Goal: Information Seeking & Learning: Learn about a topic

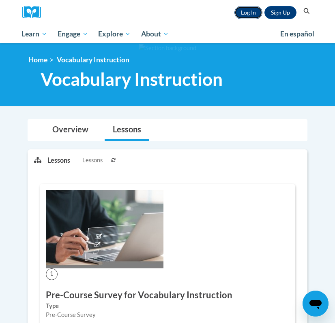
click at [247, 15] on link "Log In" at bounding box center [248, 12] width 28 height 13
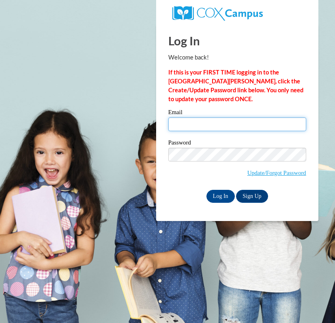
click at [208, 124] on input "Email" at bounding box center [237, 125] width 138 height 14
type input "[EMAIL_ADDRESS][DOMAIN_NAME]"
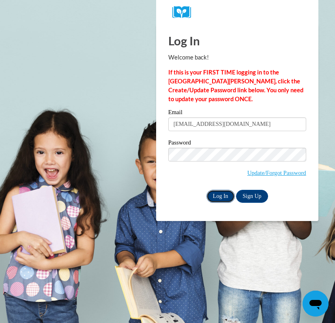
click at [216, 197] on input "Log In" at bounding box center [220, 196] width 28 height 13
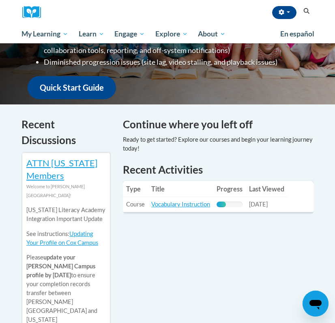
scroll to position [202, 0]
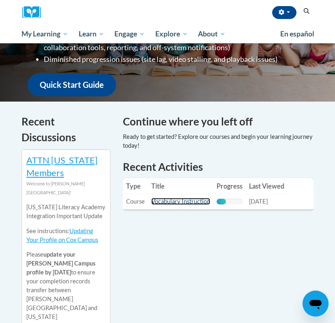
click at [192, 201] on link "Vocabulary Instruction" at bounding box center [180, 201] width 59 height 7
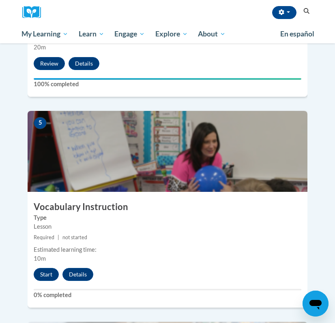
scroll to position [981, 0]
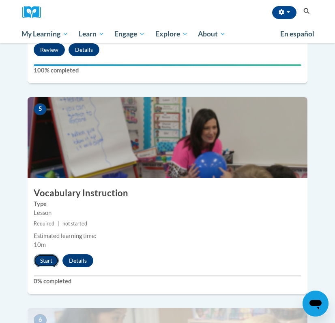
click at [49, 254] on button "Start" at bounding box center [46, 260] width 25 height 13
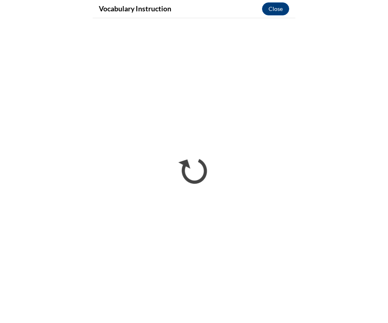
scroll to position [994, 0]
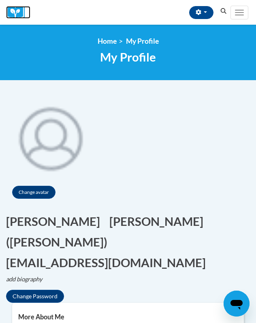
click at [21, 11] on img at bounding box center [18, 12] width 24 height 13
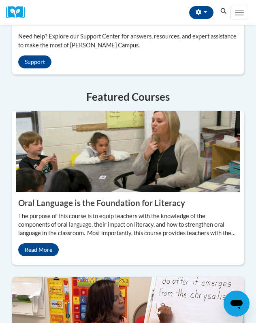
scroll to position [718, 0]
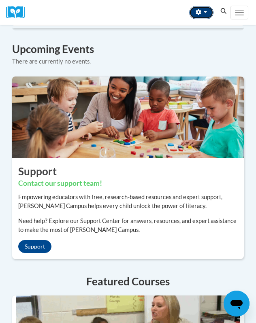
click at [202, 13] on button "button" at bounding box center [201, 12] width 24 height 13
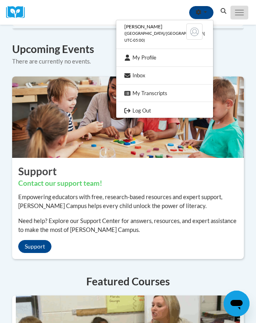
click at [239, 10] on span "Main menu" at bounding box center [239, 10] width 9 height 1
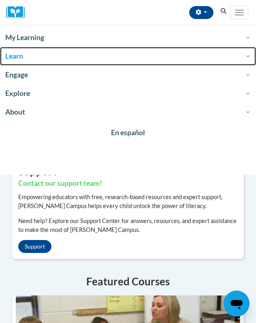
click at [19, 55] on span "Learn" at bounding box center [128, 56] width 246 height 10
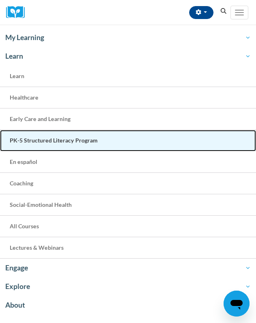
click at [37, 145] on link "PK-5 Structured Literacy Program" at bounding box center [128, 140] width 256 height 21
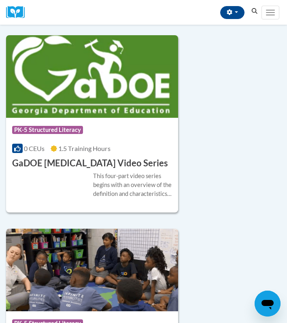
scroll to position [833, 0]
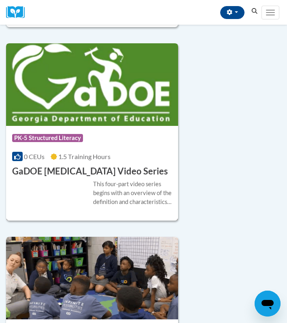
click at [111, 81] on img at bounding box center [92, 84] width 172 height 83
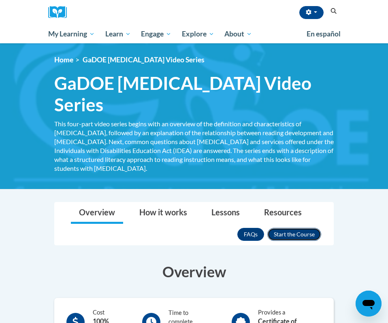
click at [285, 228] on button "Enroll" at bounding box center [294, 234] width 54 height 13
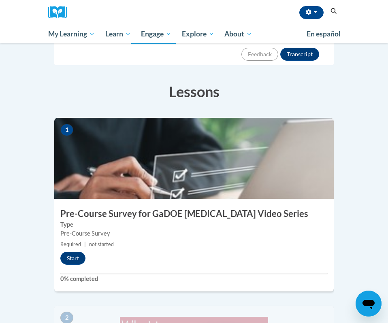
scroll to position [167, 0]
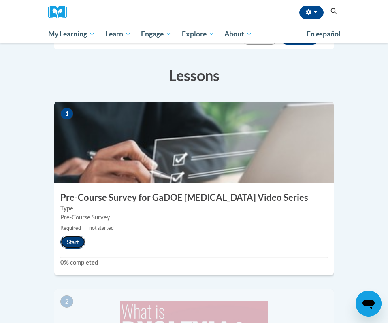
click at [71, 236] on button "Start" at bounding box center [72, 242] width 25 height 13
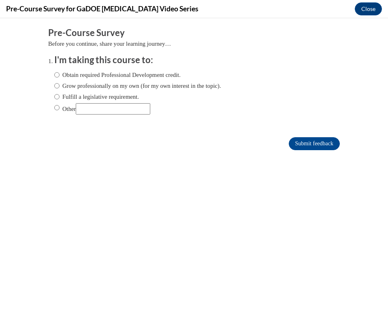
scroll to position [0, 0]
click at [118, 111] on input "Other" at bounding box center [113, 108] width 75 height 11
type input "We had no other option"
click at [55, 106] on input "Other" at bounding box center [56, 107] width 5 height 9
radio input "true"
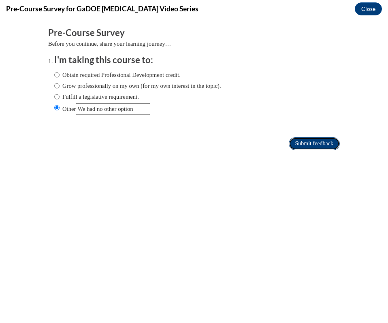
click at [310, 143] on input "Submit feedback" at bounding box center [314, 143] width 51 height 13
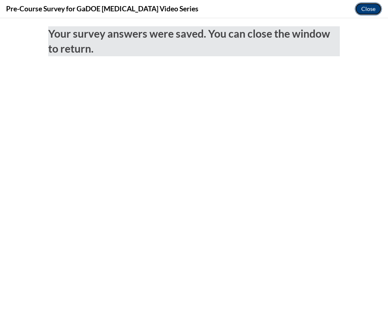
click at [367, 13] on button "Close" at bounding box center [368, 8] width 27 height 13
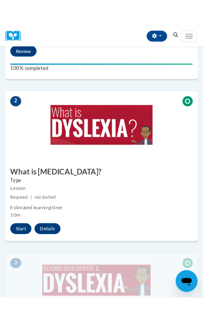
scroll to position [334, 0]
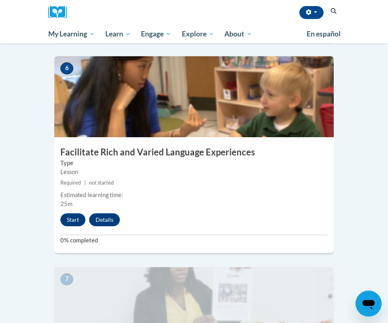
scroll to position [1238, 0]
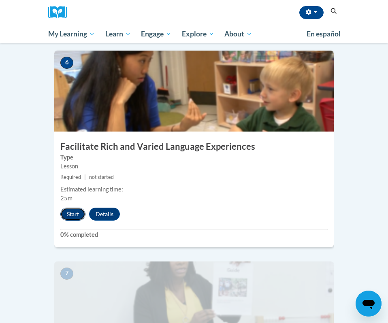
click at [73, 208] on button "Start" at bounding box center [72, 214] width 25 height 13
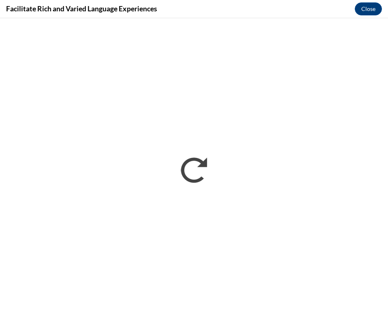
scroll to position [0, 0]
